Goal: Entertainment & Leisure: Consume media (video, audio)

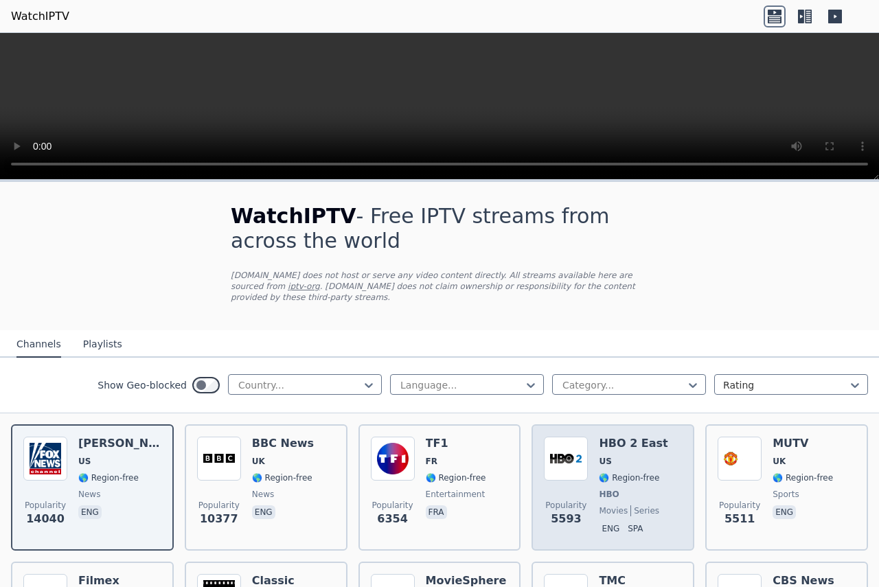
click at [644, 473] on div "HBO 2 East US 🌎 Region-free HBO movies series eng spa" at bounding box center [633, 488] width 69 height 102
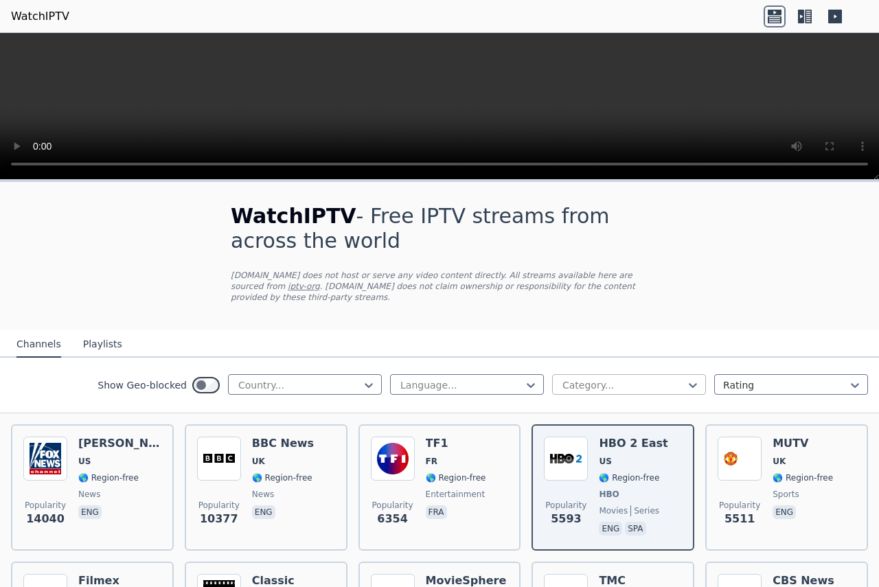
click at [620, 383] on div "Category..." at bounding box center [629, 384] width 154 height 21
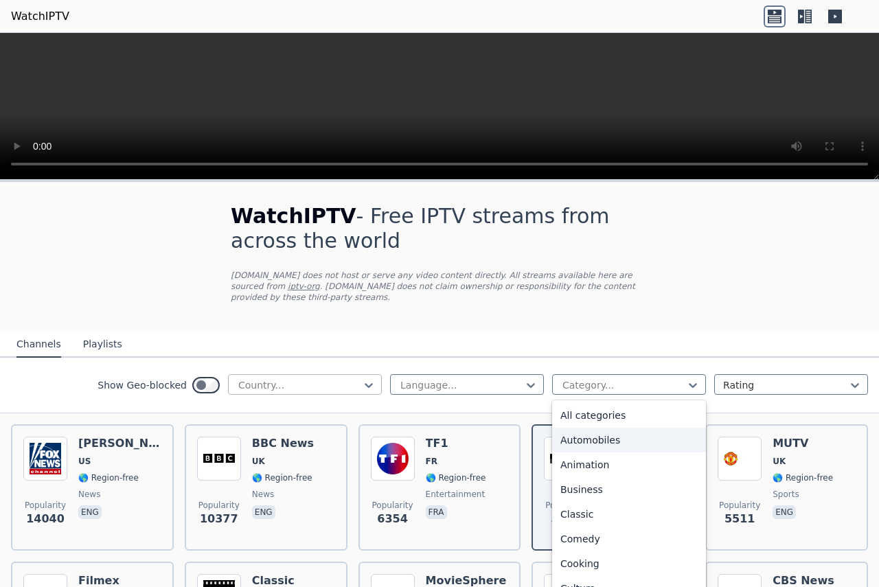
click at [339, 379] on div at bounding box center [299, 385] width 125 height 14
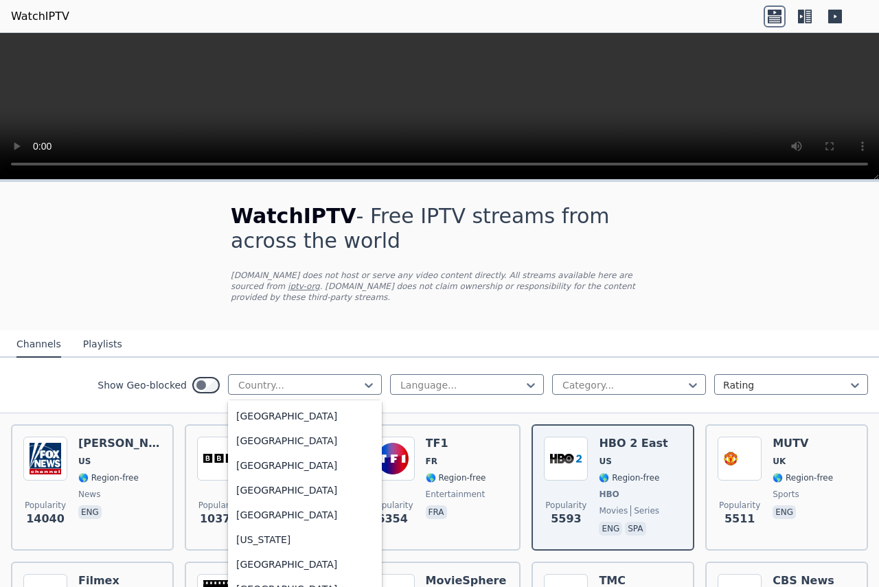
scroll to position [3771, 0]
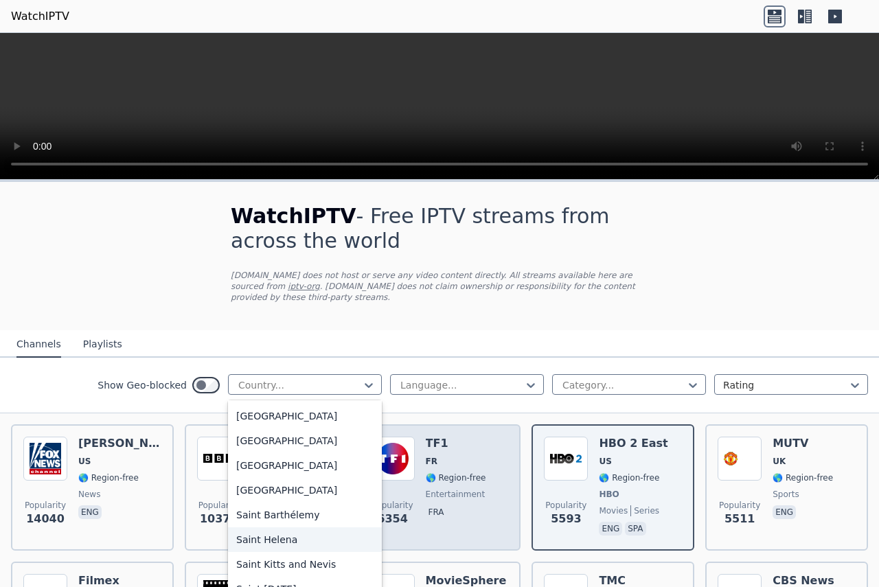
drag, startPoint x: 361, startPoint y: 527, endPoint x: 363, endPoint y: 518, distance: 9.2
click at [361, 527] on div "Saint Helena" at bounding box center [305, 539] width 154 height 25
click at [361, 522] on div "Popularity 6354 TF1 FR 🌎 Region-free entertainment fra" at bounding box center [440, 487] width 163 height 126
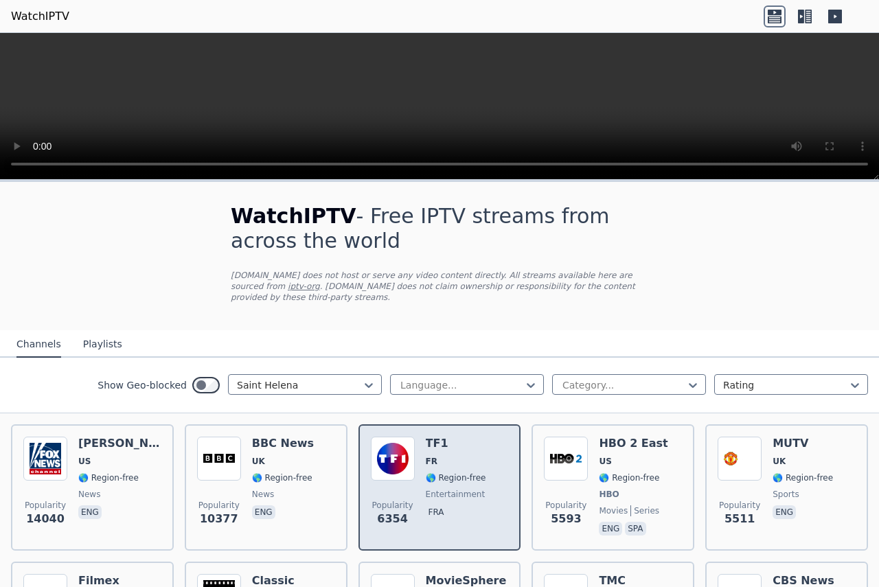
click at [363, 518] on div "Popularity 6354 TF1 FR 🌎 Region-free entertainment fra" at bounding box center [440, 487] width 163 height 126
click at [365, 513] on div "Popularity 6354 TF1 FR 🌎 Region-free entertainment fra" at bounding box center [440, 487] width 163 height 126
click at [371, 512] on span "Popularity 6354" at bounding box center [393, 514] width 44 height 44
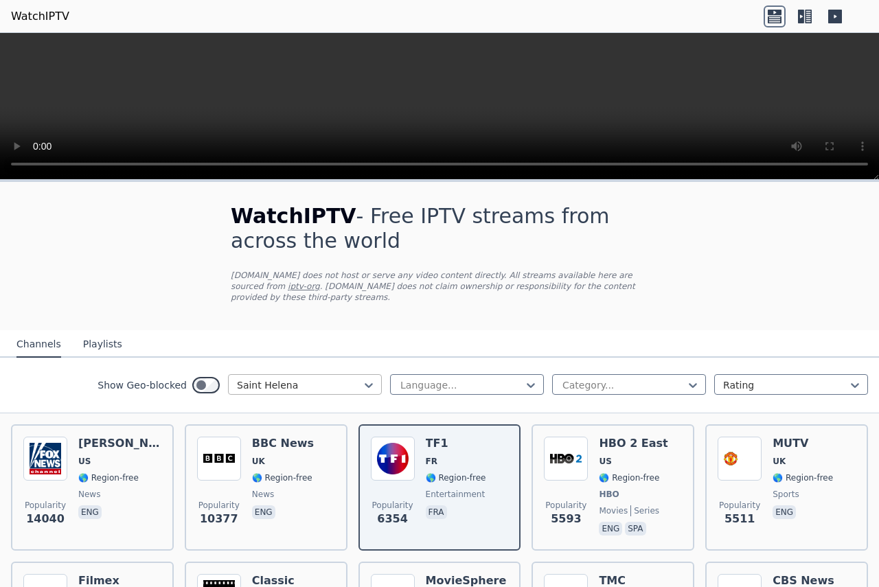
click at [301, 378] on div at bounding box center [299, 385] width 125 height 14
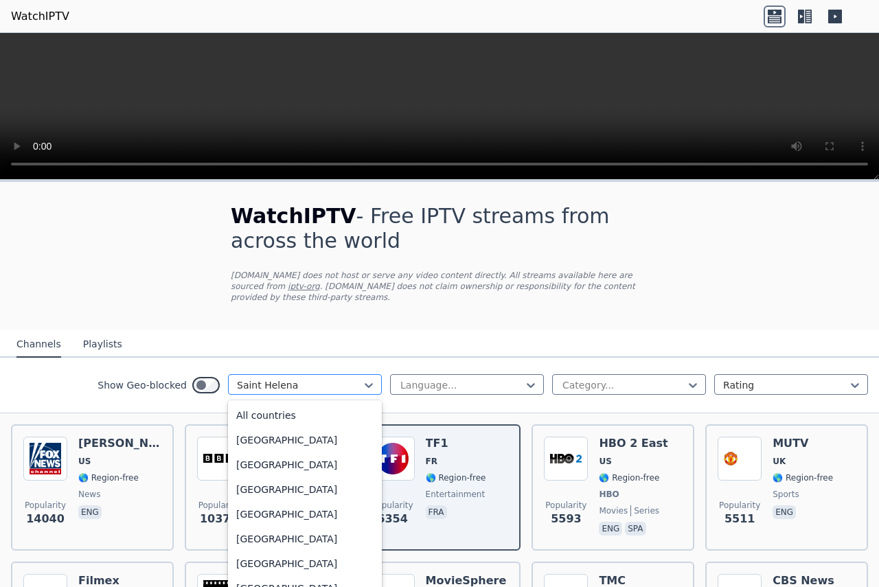
scroll to position [3725, 0]
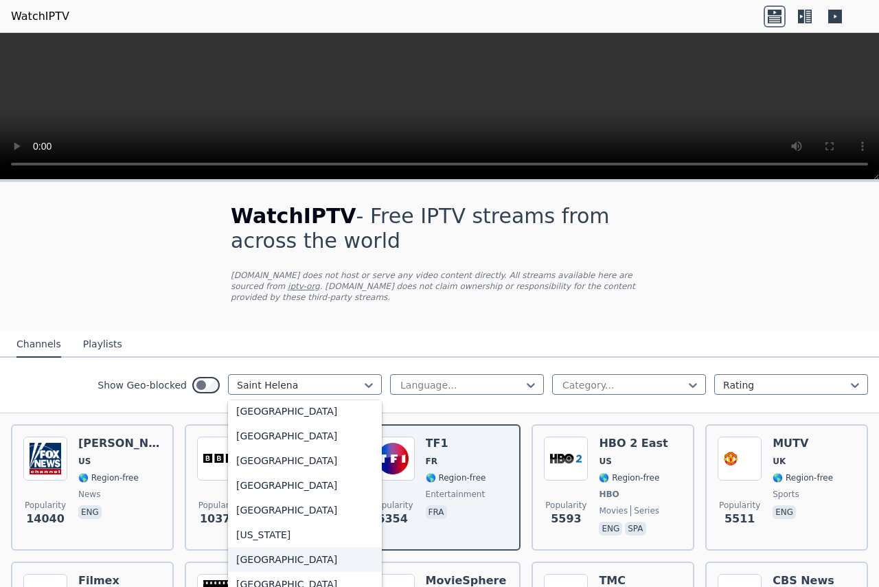
scroll to position [3588, 0]
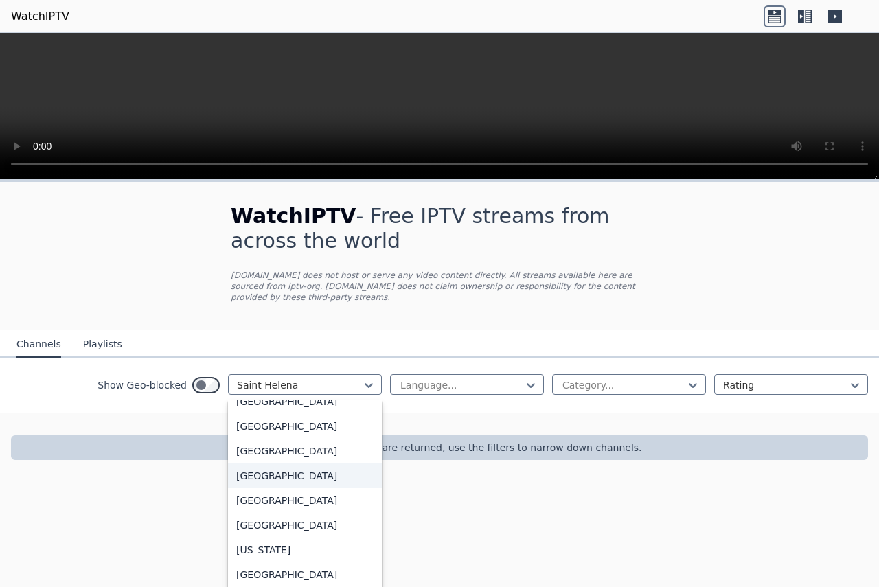
click at [275, 464] on div "[GEOGRAPHIC_DATA]" at bounding box center [305, 476] width 154 height 25
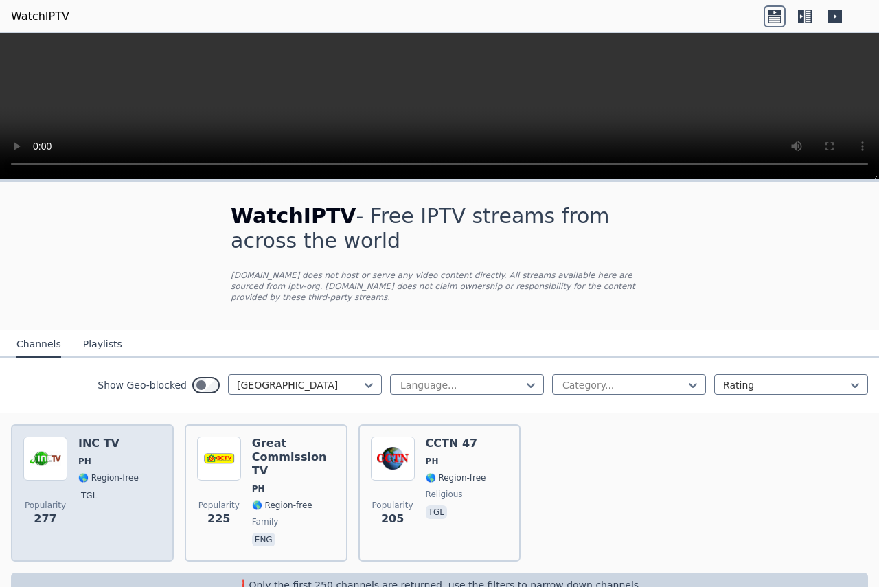
click at [89, 456] on span "PH" at bounding box center [108, 461] width 60 height 11
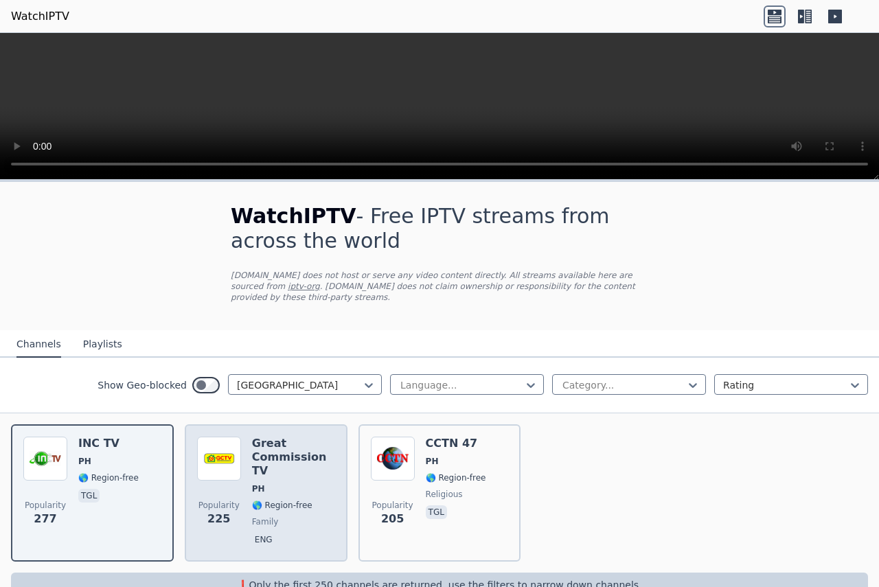
click at [281, 483] on span "PH" at bounding box center [293, 488] width 83 height 11
